Goal: Task Accomplishment & Management: Use online tool/utility

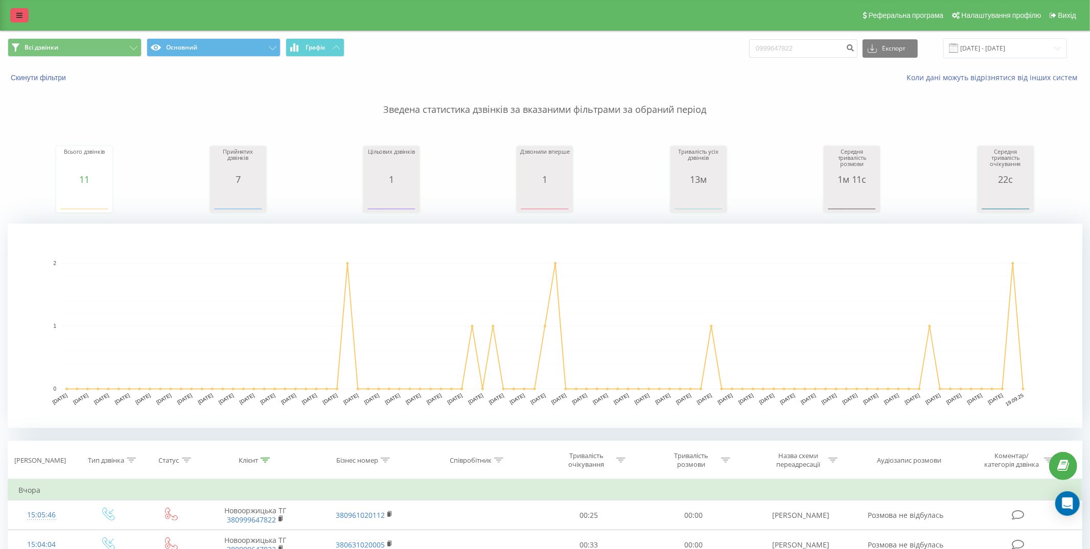
click at [15, 15] on link at bounding box center [19, 15] width 18 height 14
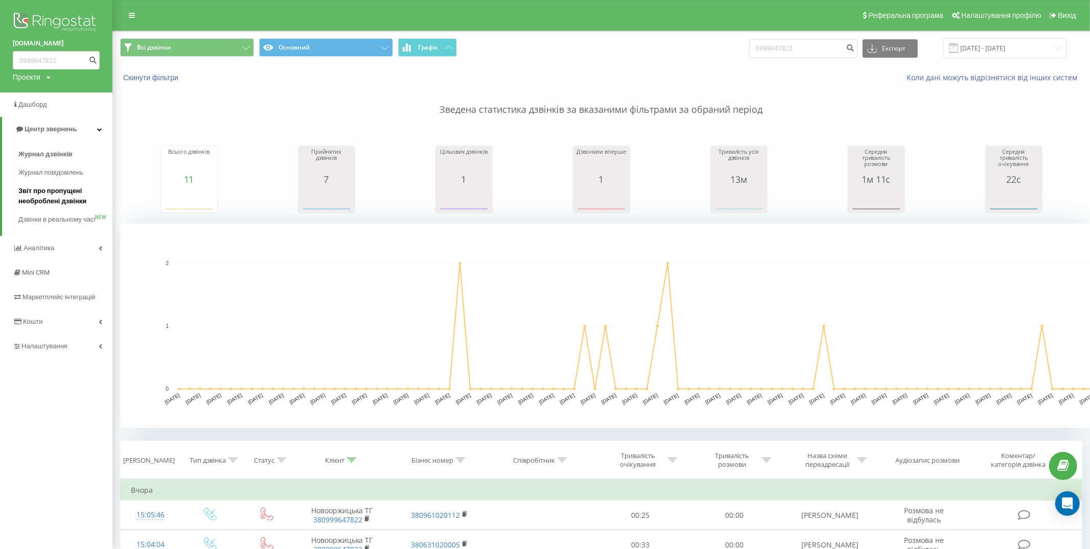
click at [63, 199] on span "Звіт про пропущені необроблені дзвінки" at bounding box center [62, 196] width 89 height 20
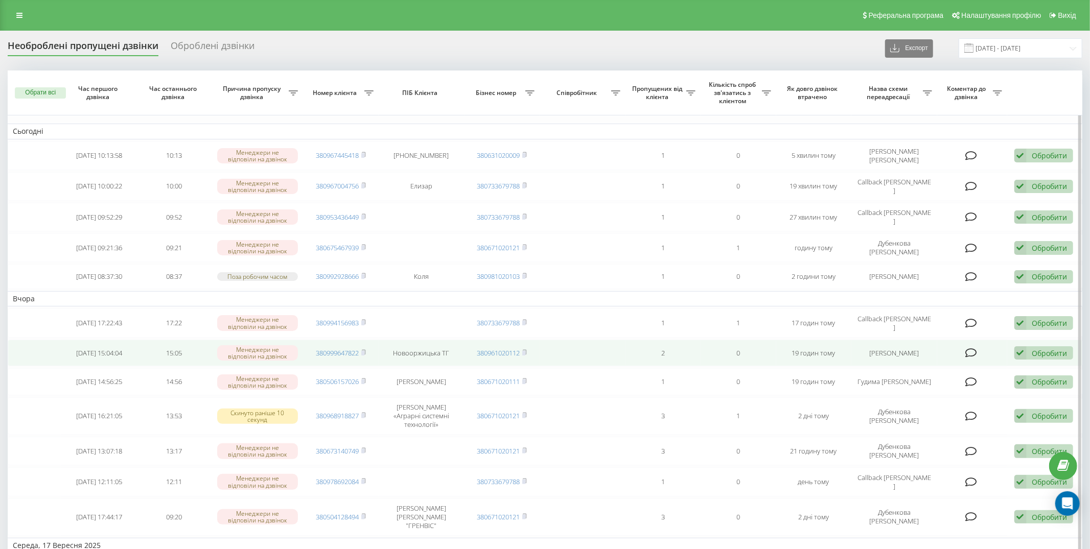
click at [1022, 360] on icon at bounding box center [1021, 354] width 12 height 14
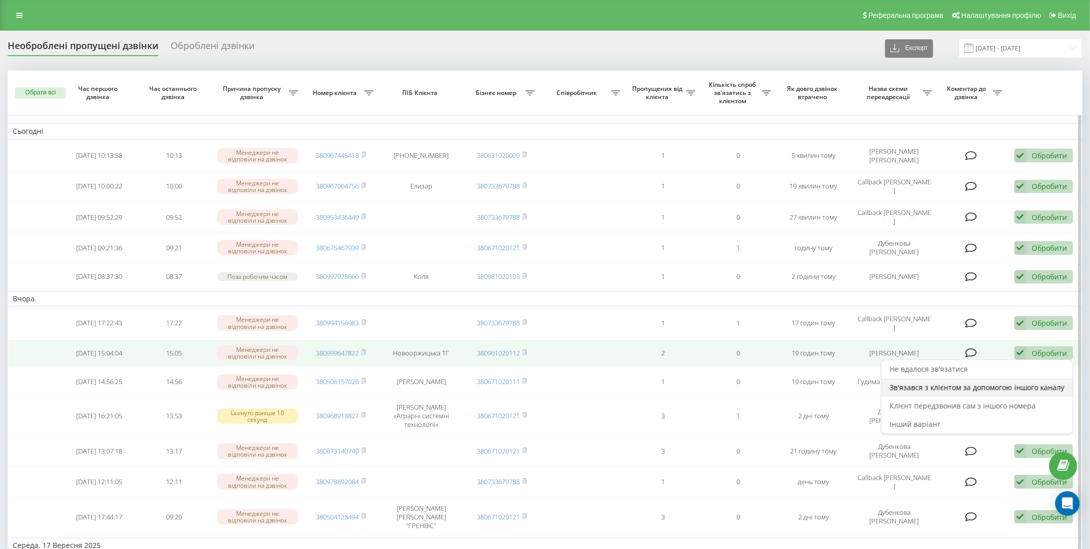
click at [957, 393] on span "Зв'язався з клієнтом за допомогою іншого каналу" at bounding box center [977, 388] width 175 height 10
